Goal: Task Accomplishment & Management: Manage account settings

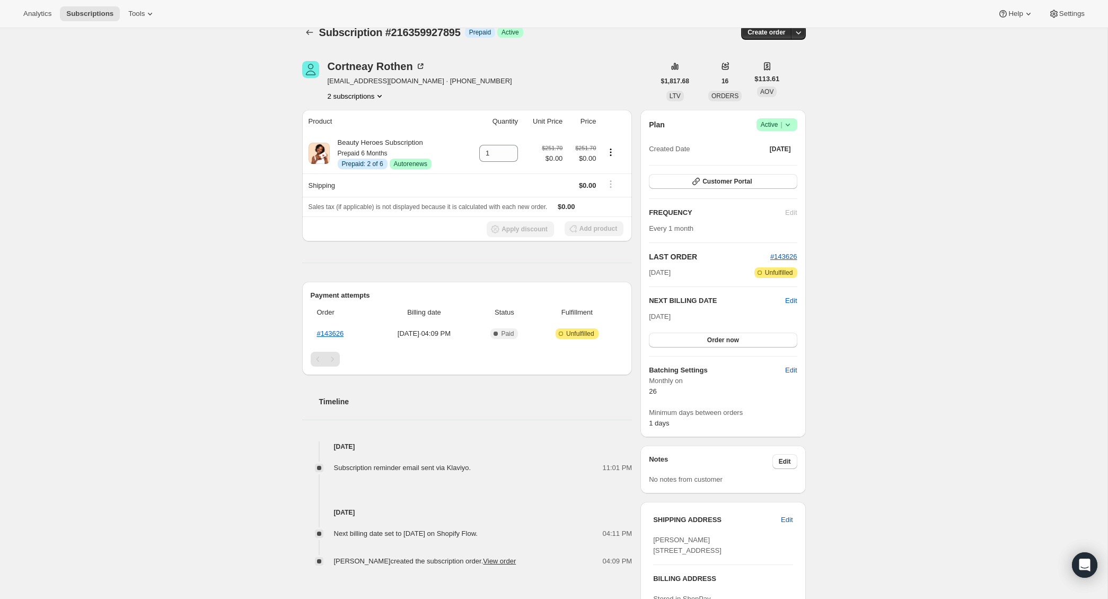
scroll to position [14, 0]
click at [340, 333] on link "#143626" at bounding box center [330, 335] width 27 height 8
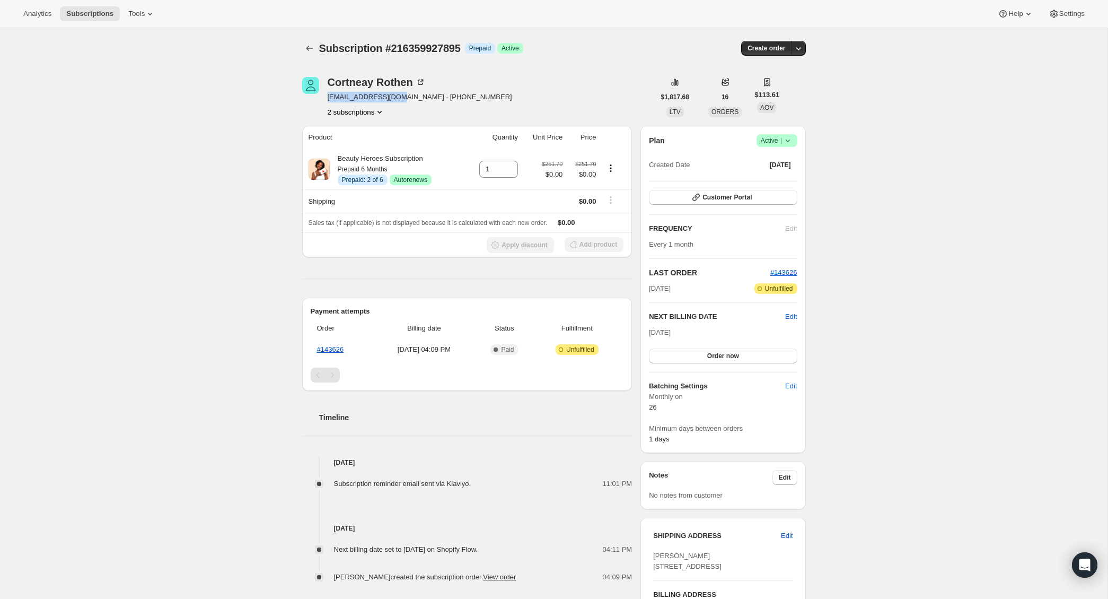
drag, startPoint x: 399, startPoint y: 97, endPoint x: 328, endPoint y: 100, distance: 70.6
click at [328, 100] on span "[EMAIL_ADDRESS][DOMAIN_NAME] · [PHONE_NUMBER]" at bounding box center [420, 97] width 184 height 11
copy span "[EMAIL_ADDRESS][DOMAIN_NAME]"
click at [342, 111] on button "2 subscriptions" at bounding box center [357, 112] width 58 height 11
click at [346, 137] on button "212384809047" at bounding box center [355, 131] width 84 height 17
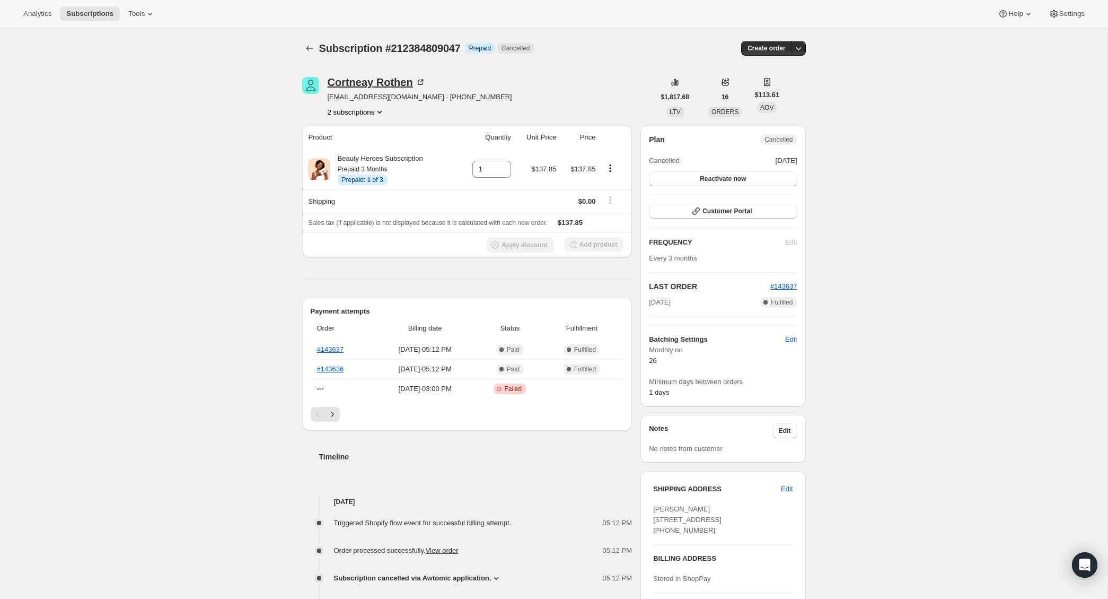
click at [386, 82] on div "[PERSON_NAME]" at bounding box center [377, 82] width 98 height 11
click at [375, 113] on button "2 subscriptions" at bounding box center [357, 112] width 58 height 11
click at [371, 156] on button "216359927895" at bounding box center [355, 149] width 84 height 17
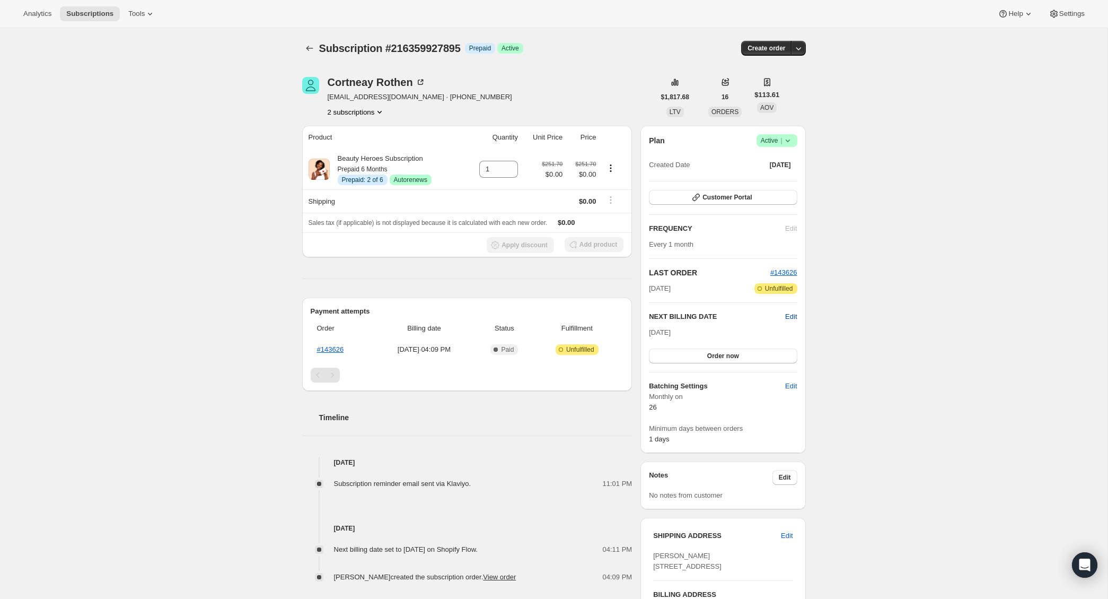
click at [788, 319] on span "Edit" at bounding box center [791, 316] width 12 height 11
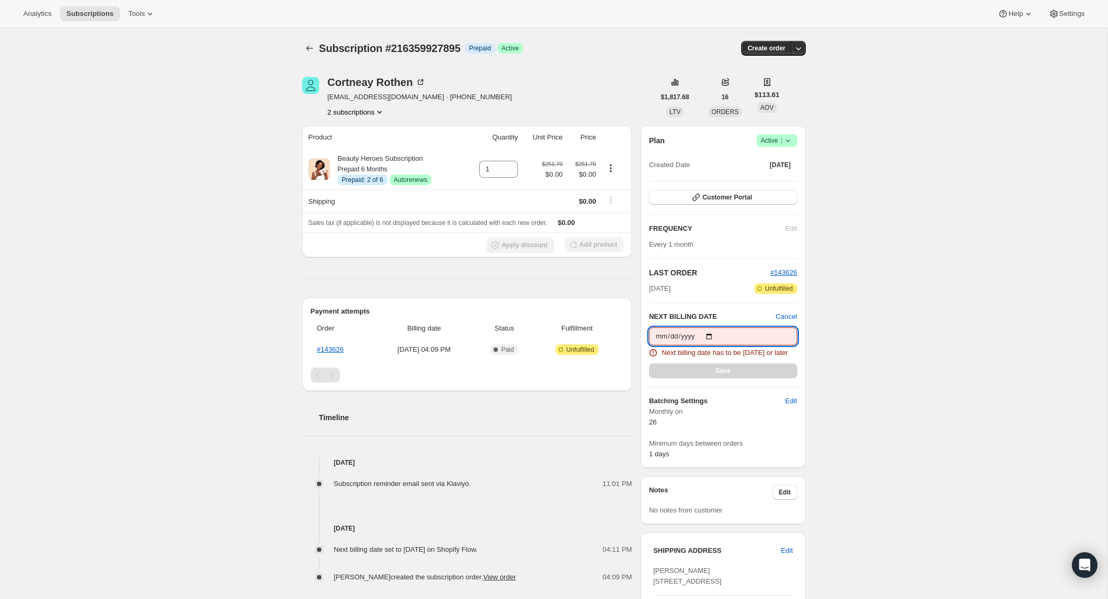
click at [710, 338] on input "[DATE]" at bounding box center [723, 336] width 148 height 18
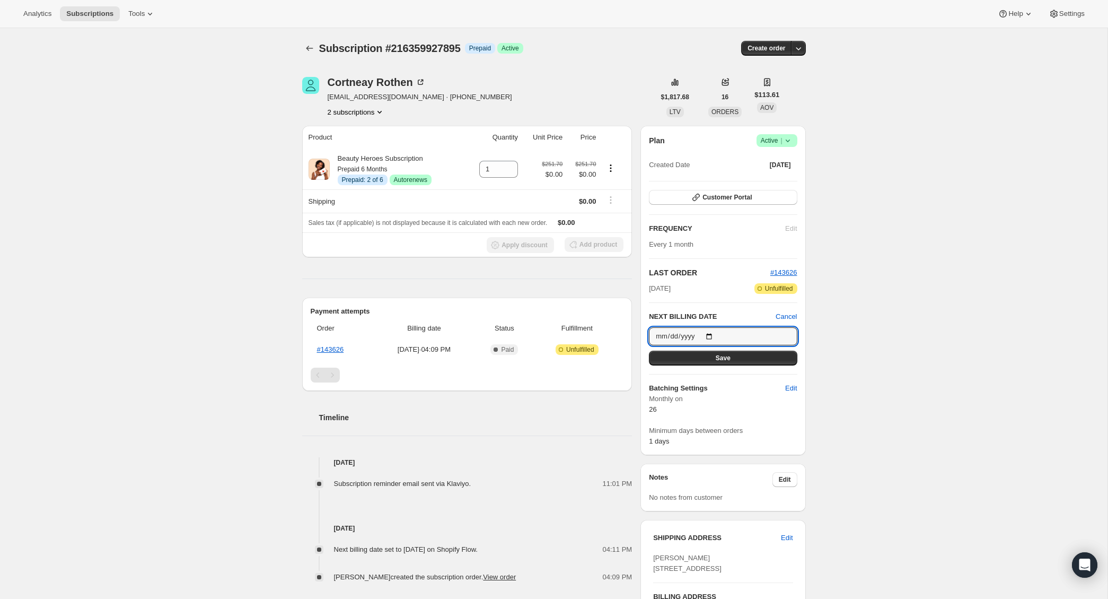
click at [823, 386] on div "Subscription #216359927895. This page is ready Subscription #216359927895 Info …" at bounding box center [553, 409] width 1107 height 762
type input "[DATE]"
click at [757, 358] on button "Save" at bounding box center [723, 357] width 148 height 15
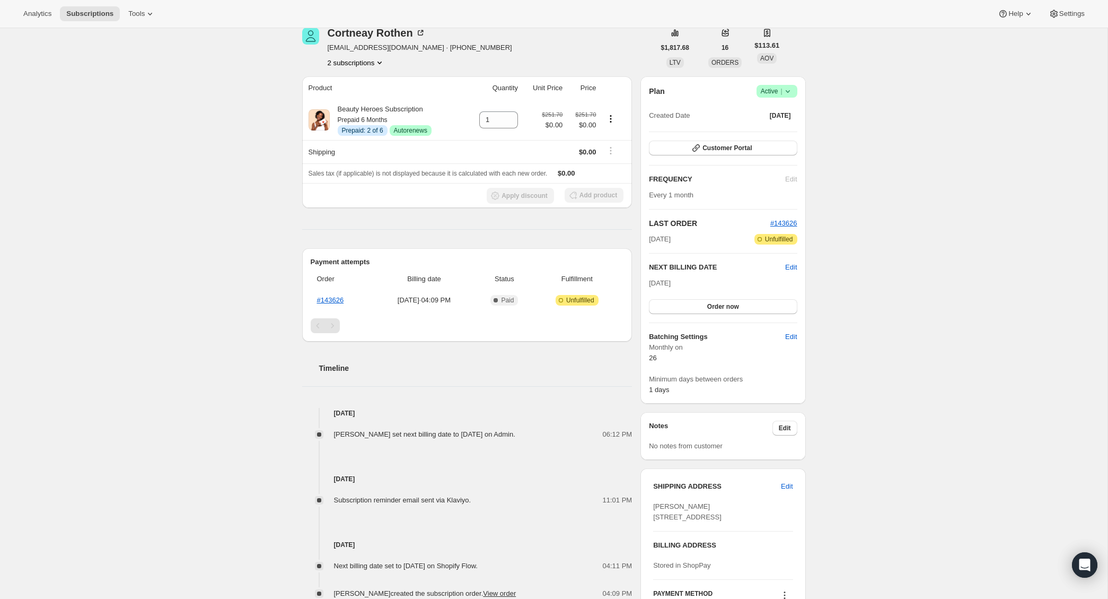
scroll to position [50, 0]
